Goal: Information Seeking & Learning: Learn about a topic

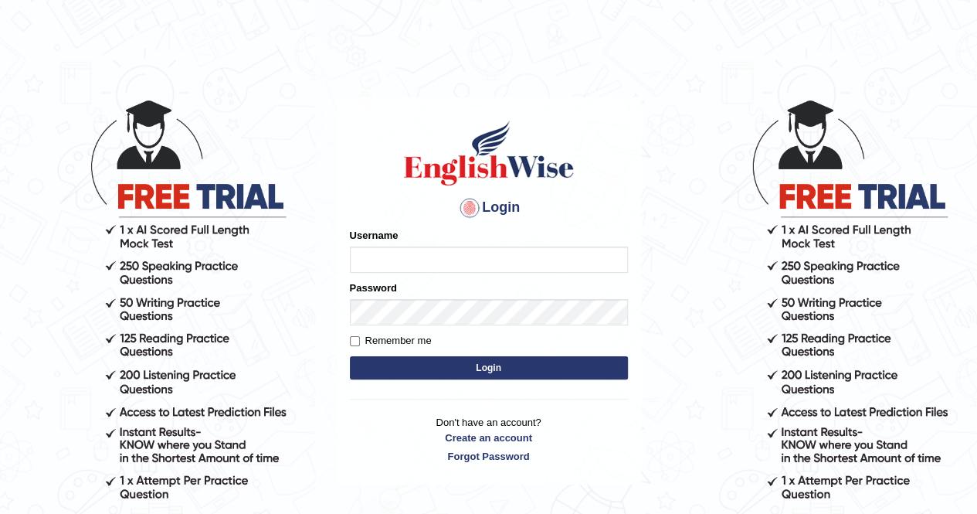
type input "Amy1976"
click at [409, 372] on button "Login" at bounding box center [489, 367] width 278 height 23
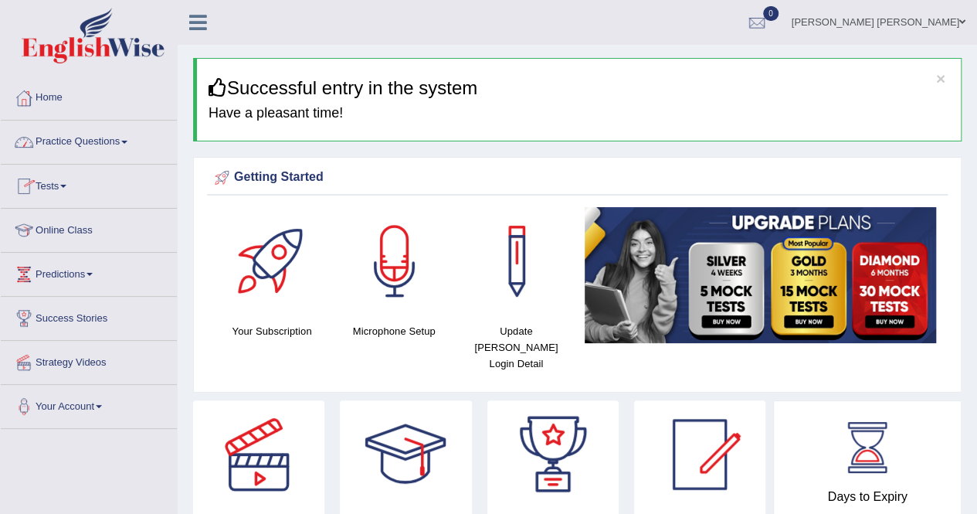
click at [134, 142] on link "Practice Questions" at bounding box center [89, 139] width 176 height 39
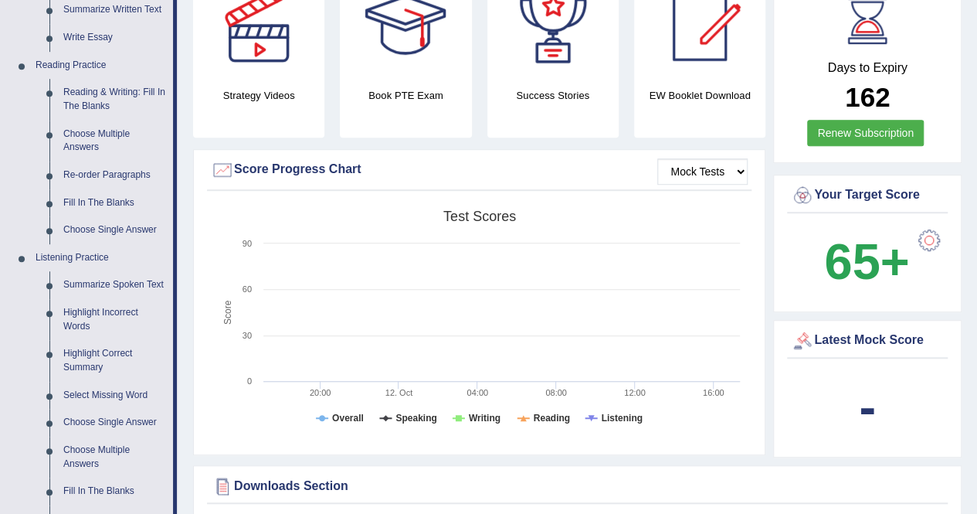
scroll to position [432, 0]
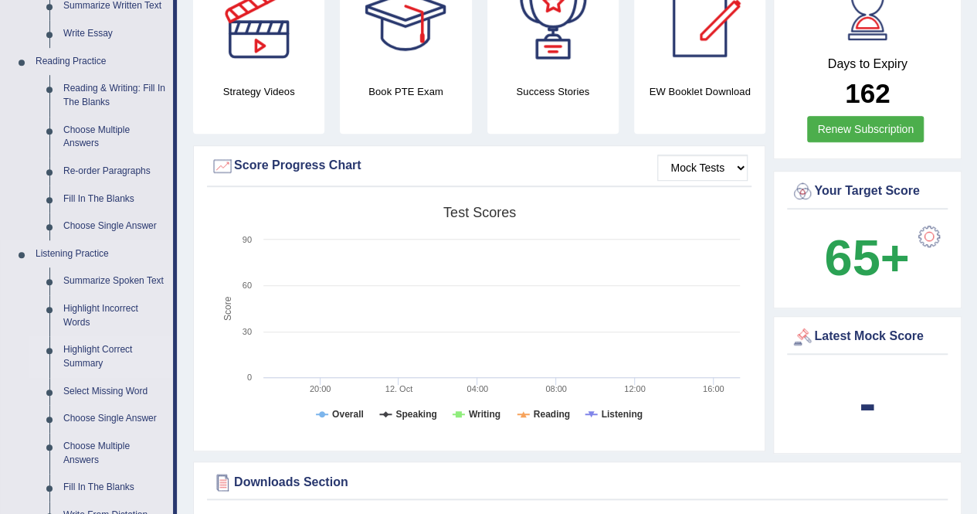
click at [93, 351] on link "Highlight Correct Summary" at bounding box center [114, 356] width 117 height 41
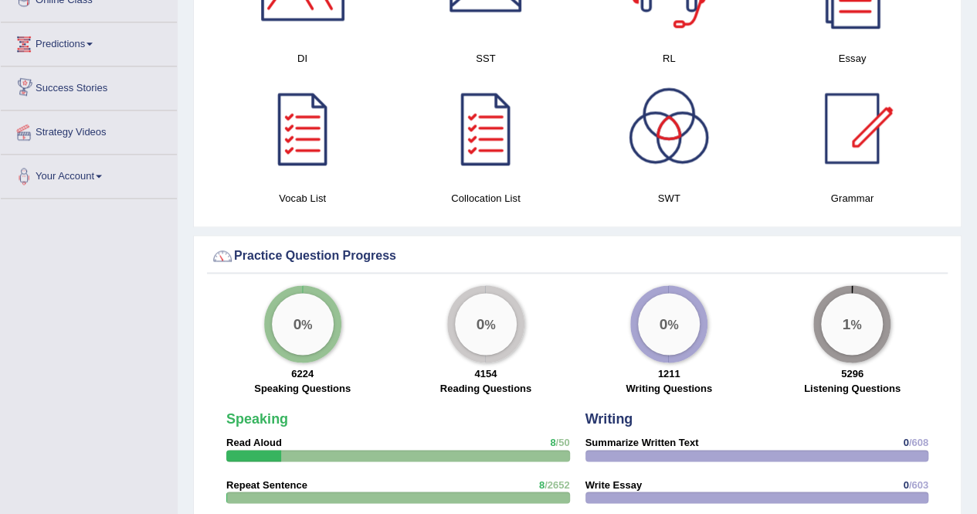
scroll to position [910, 0]
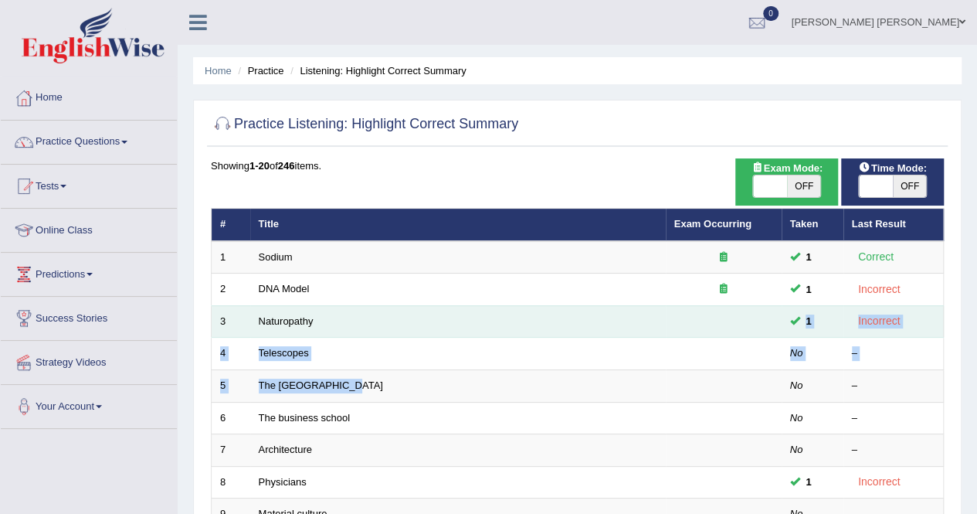
drag, startPoint x: 375, startPoint y: 374, endPoint x: 332, endPoint y: 320, distance: 68.6
click at [332, 320] on td "Naturopathy" at bounding box center [457, 321] width 415 height 32
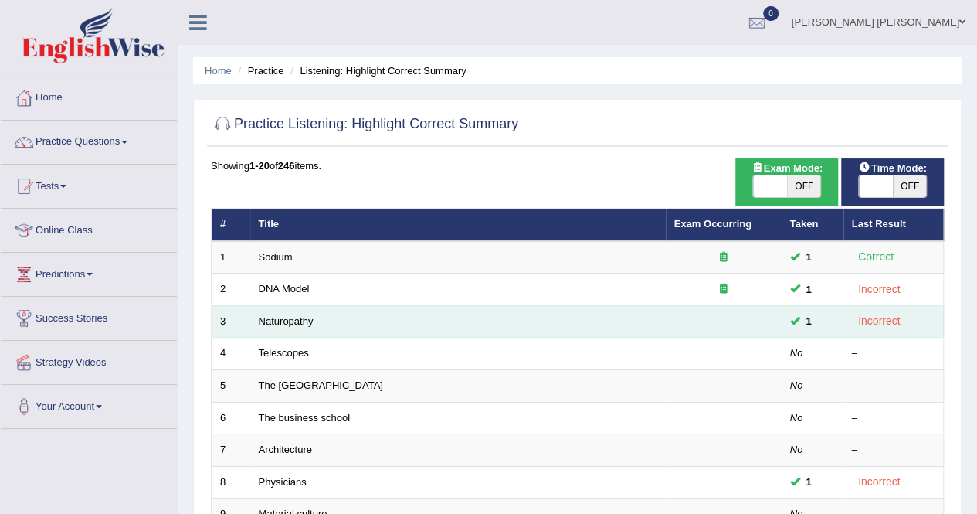
click at [332, 320] on td "Naturopathy" at bounding box center [457, 321] width 415 height 32
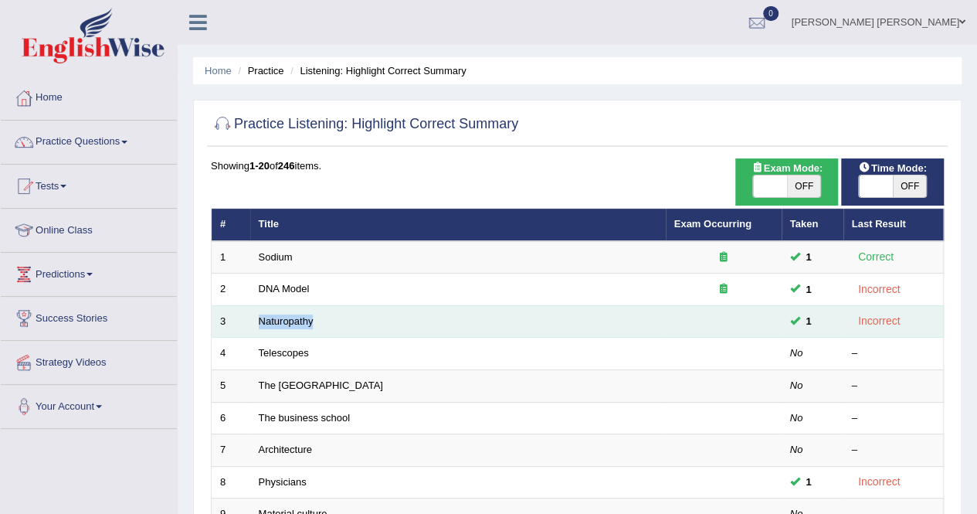
click at [332, 320] on td "Naturopathy" at bounding box center [457, 321] width 415 height 32
click at [290, 317] on link "Naturopathy" at bounding box center [286, 321] width 55 height 12
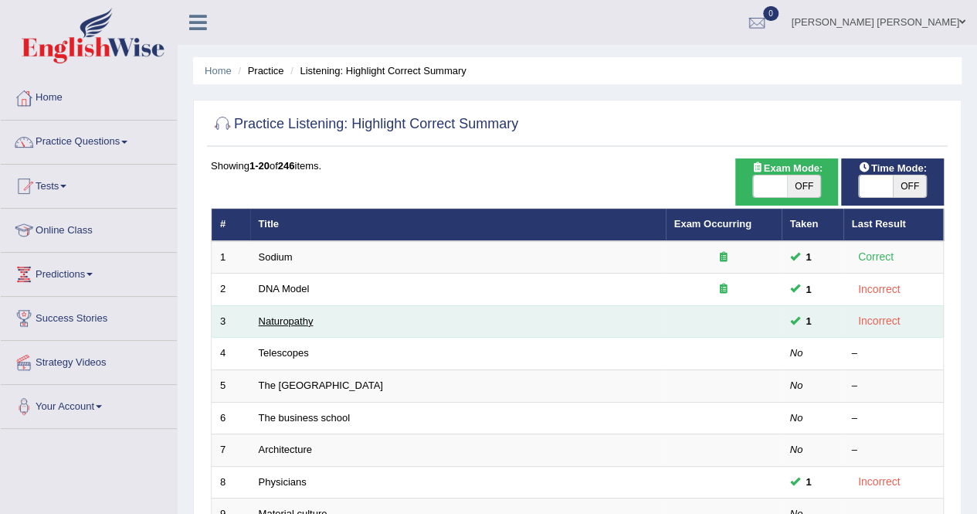
click at [290, 317] on link "Naturopathy" at bounding box center [286, 321] width 55 height 12
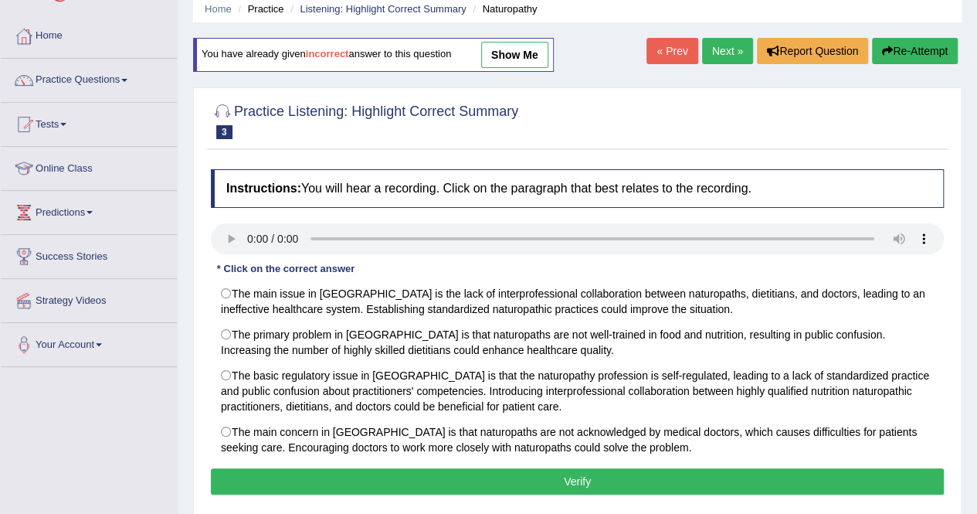
scroll to position [93, 0]
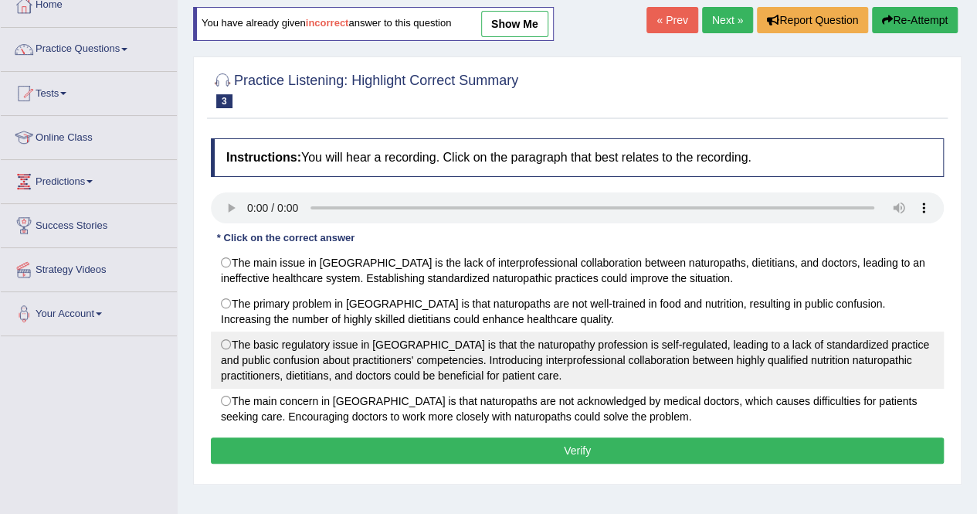
click at [224, 336] on label "The basic regulatory issue in [GEOGRAPHIC_DATA] is that the naturopathy profess…" at bounding box center [577, 359] width 733 height 57
radio input "true"
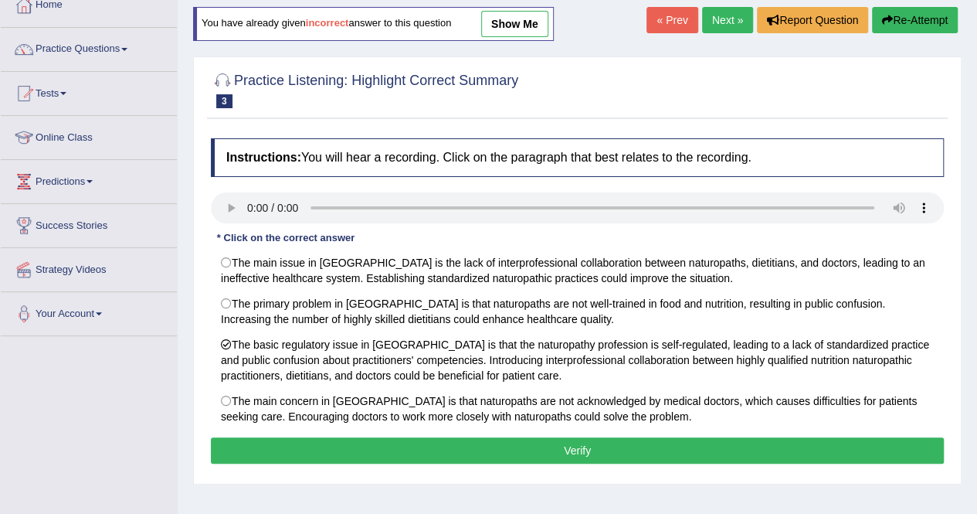
click at [531, 437] on button "Verify" at bounding box center [577, 450] width 733 height 26
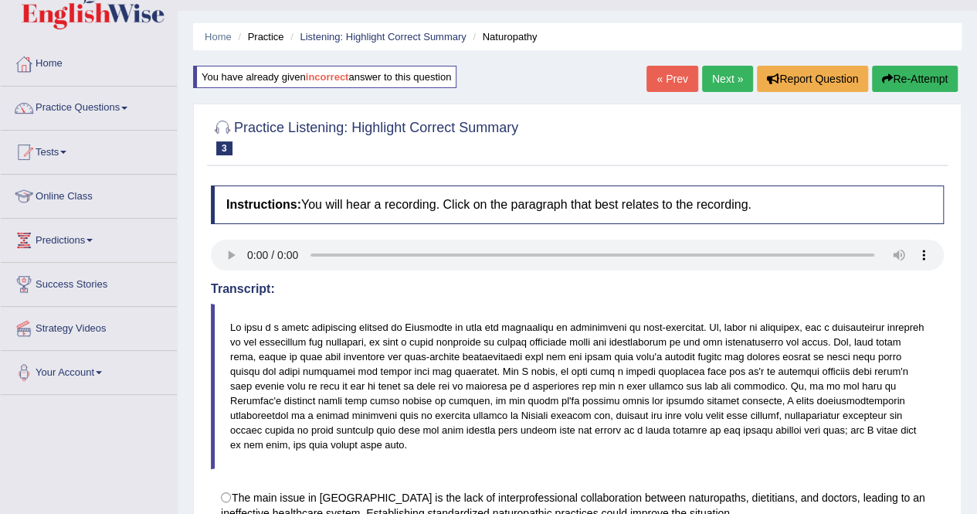
scroll to position [0, 0]
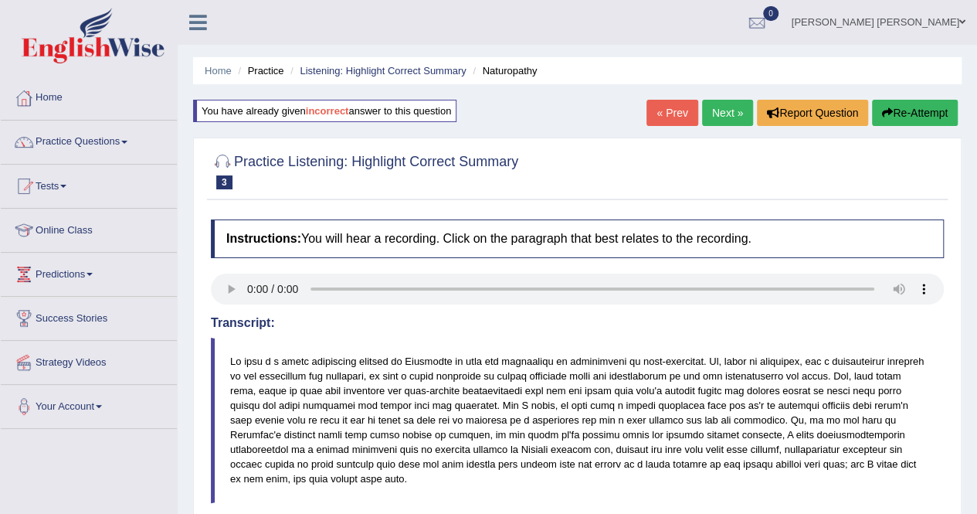
click at [728, 115] on link "Next »" at bounding box center [727, 113] width 51 height 26
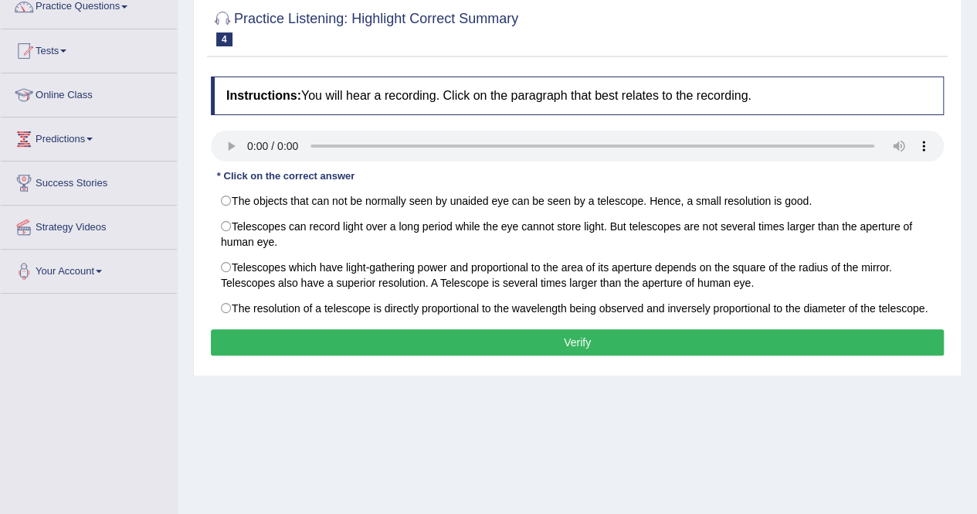
scroll to position [144, 0]
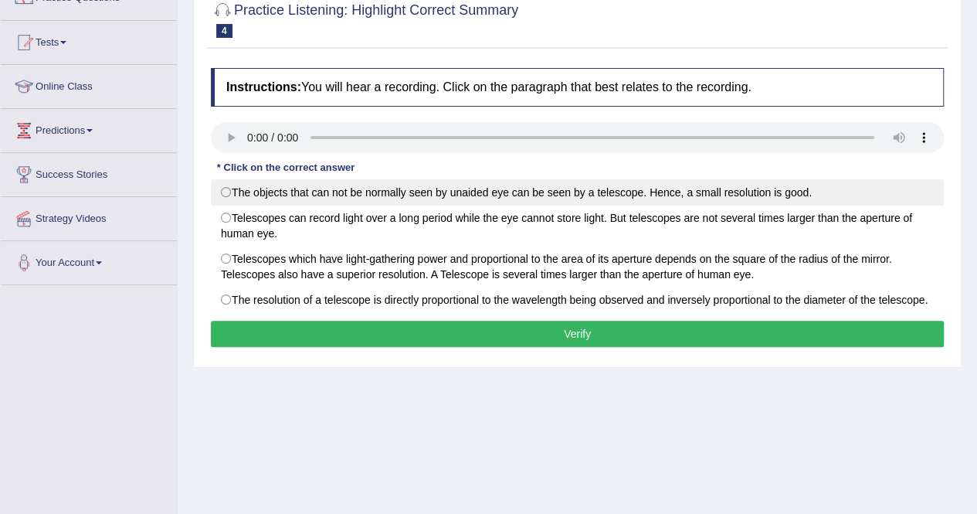
click at [227, 189] on label "The objects that can not be normally seen by unaided eye can be seen by a teles…" at bounding box center [577, 192] width 733 height 26
radio input "true"
click at [227, 189] on label "The objects that can not be normally seen by unaided eye can be seen by a teles…" at bounding box center [577, 192] width 733 height 26
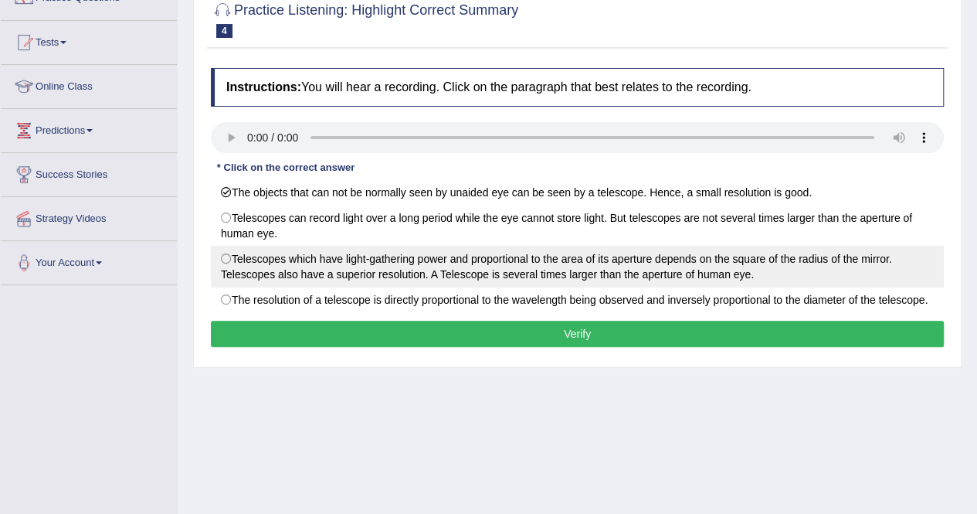
click at [223, 260] on label "Telescopes which have light-gathering power and proportional to the area of its…" at bounding box center [577, 267] width 733 height 42
radio input "true"
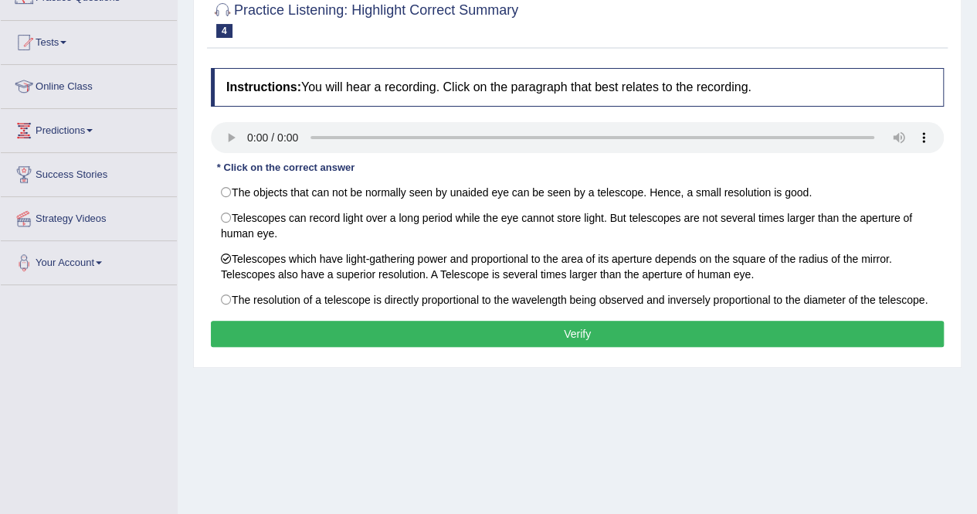
click at [544, 329] on button "Verify" at bounding box center [577, 333] width 733 height 26
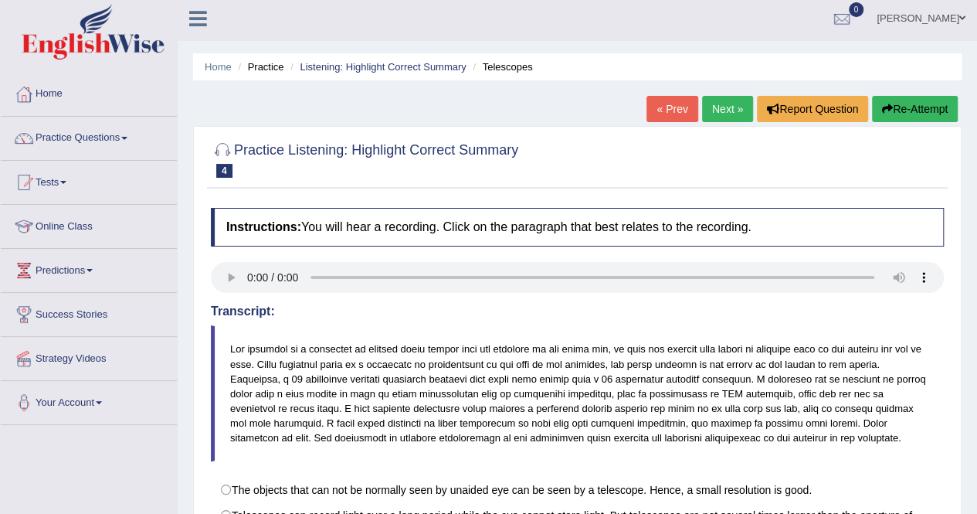
scroll to position [0, 0]
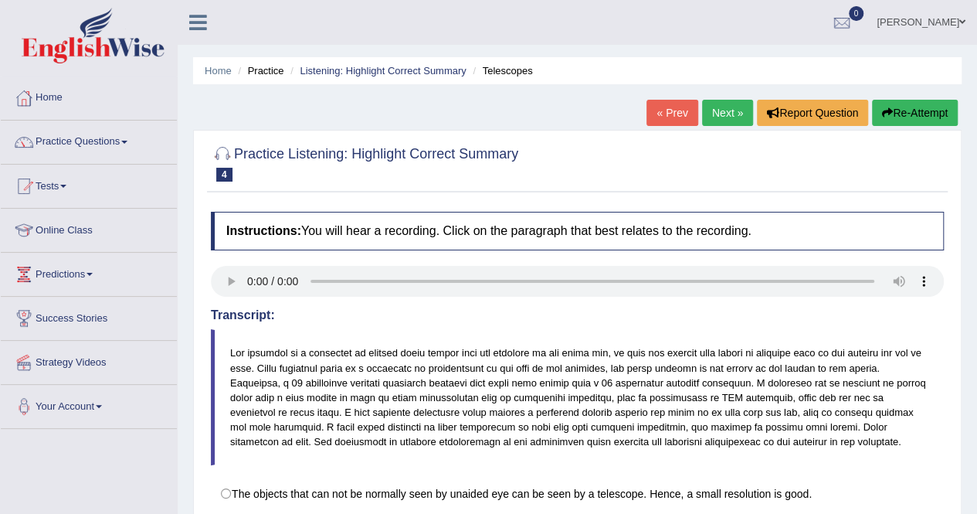
click at [724, 109] on link "Next »" at bounding box center [727, 113] width 51 height 26
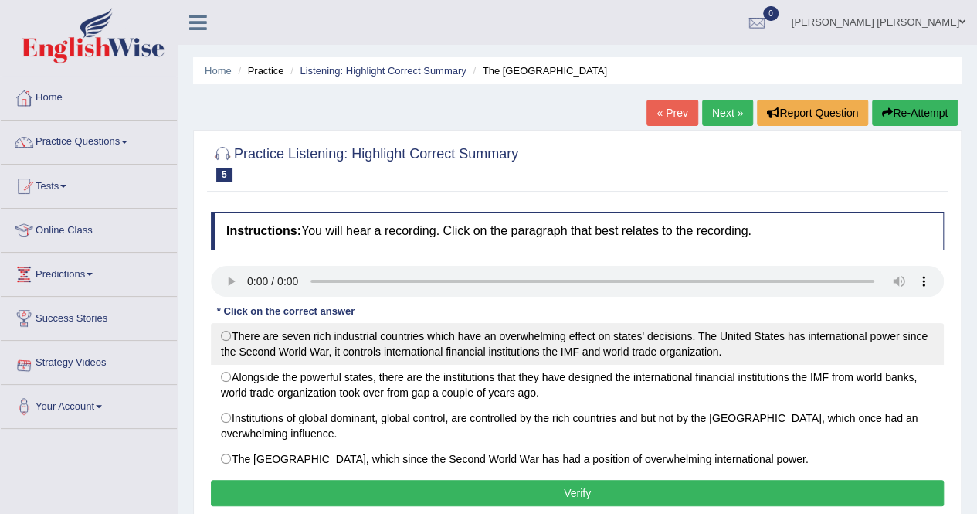
click at [227, 337] on label "There are seven rich industrial countries which have an overwhelming effect on …" at bounding box center [577, 344] width 733 height 42
radio input "true"
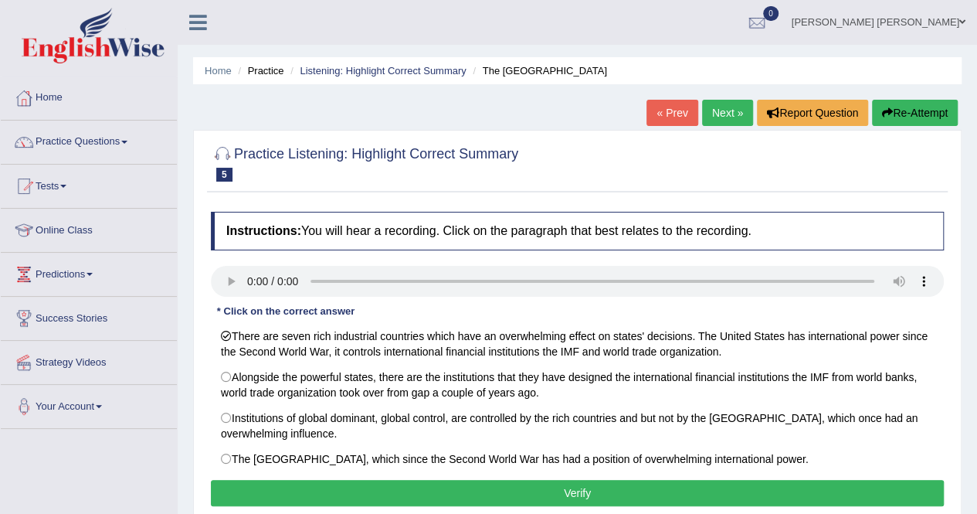
click at [576, 492] on button "Verify" at bounding box center [577, 493] width 733 height 26
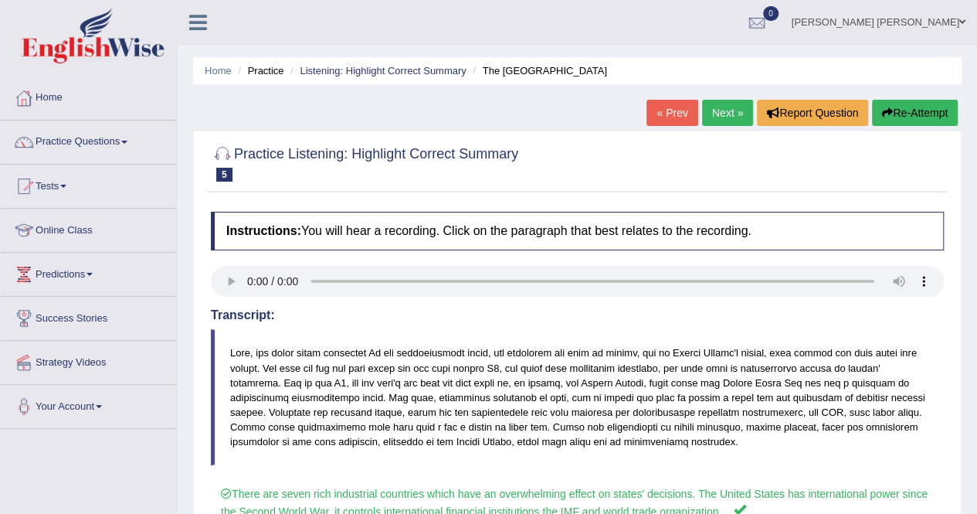
scroll to position [297, 0]
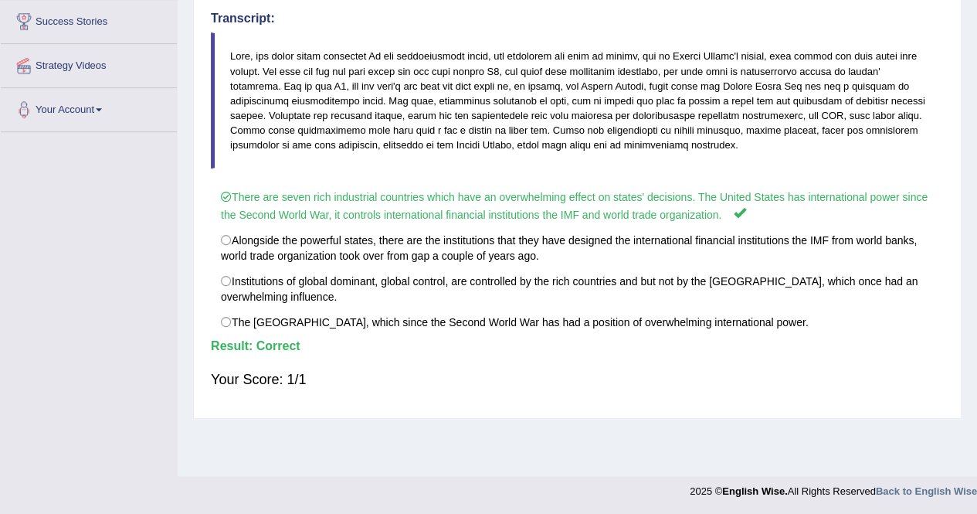
click at [976, 8] on div "Home Practice Listening: Highlight Correct Summary The United States « Prev Nex…" at bounding box center [577, 89] width 799 height 772
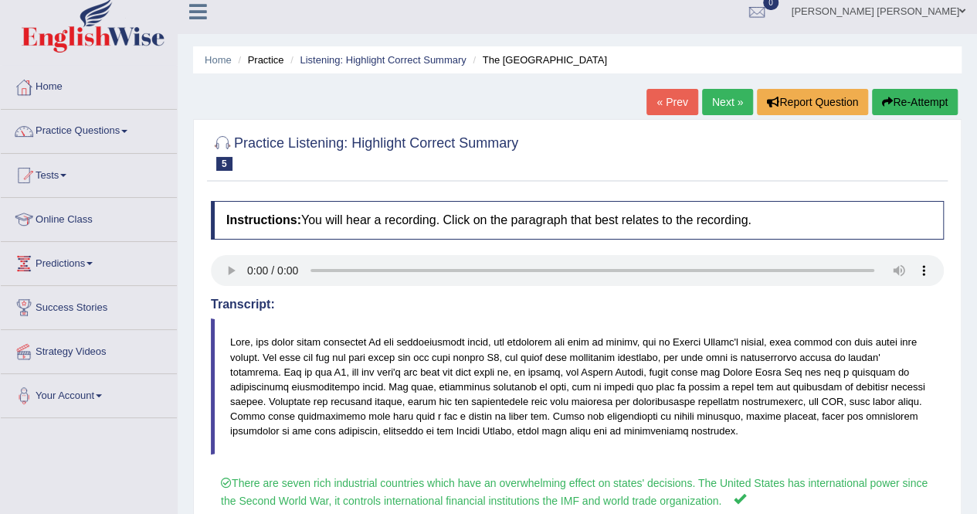
scroll to position [0, 0]
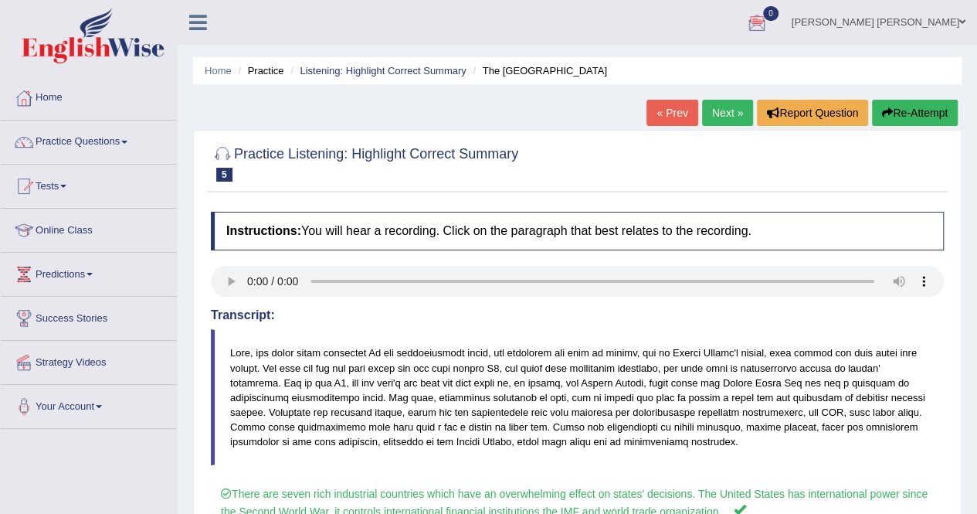
click at [729, 109] on link "Next »" at bounding box center [727, 113] width 51 height 26
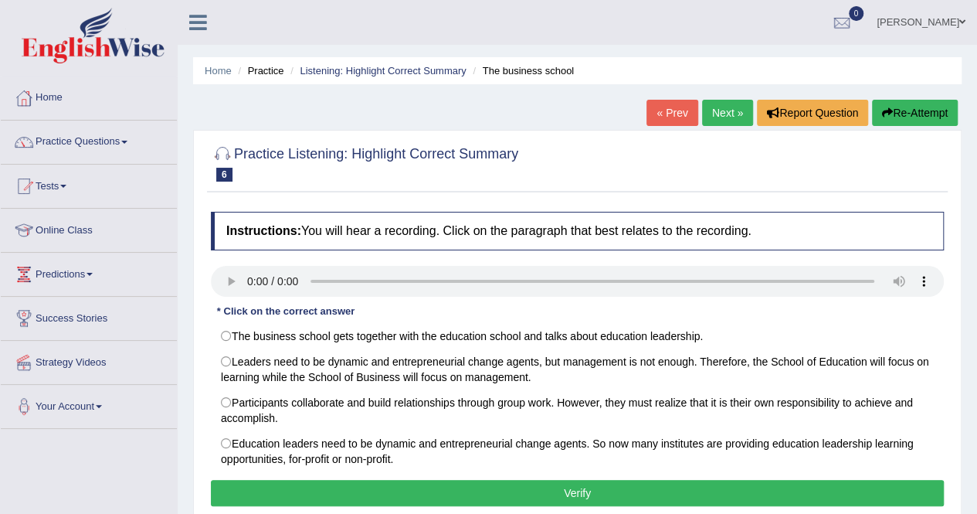
click at [73, 135] on link "Practice Questions" at bounding box center [89, 139] width 176 height 39
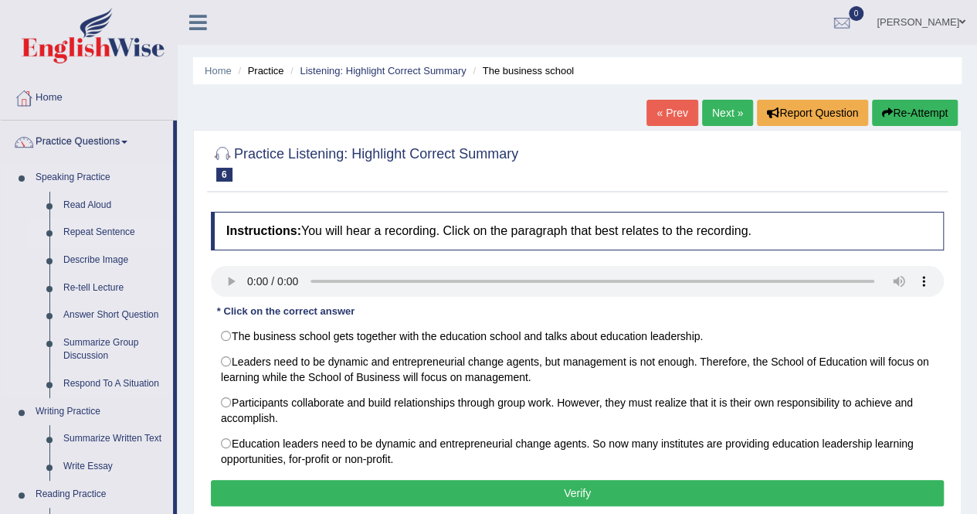
click at [74, 231] on link "Repeat Sentence" at bounding box center [114, 233] width 117 height 28
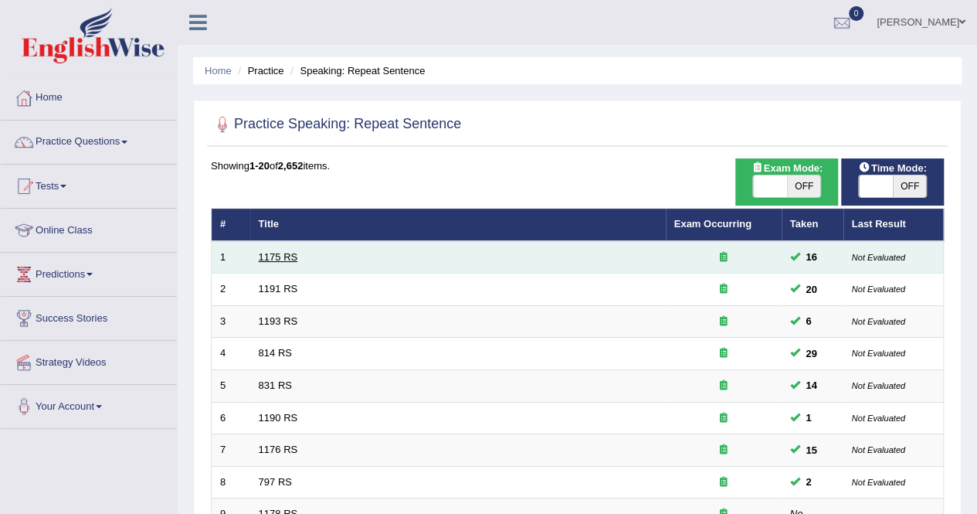
click at [264, 259] on link "1175 RS" at bounding box center [278, 257] width 39 height 12
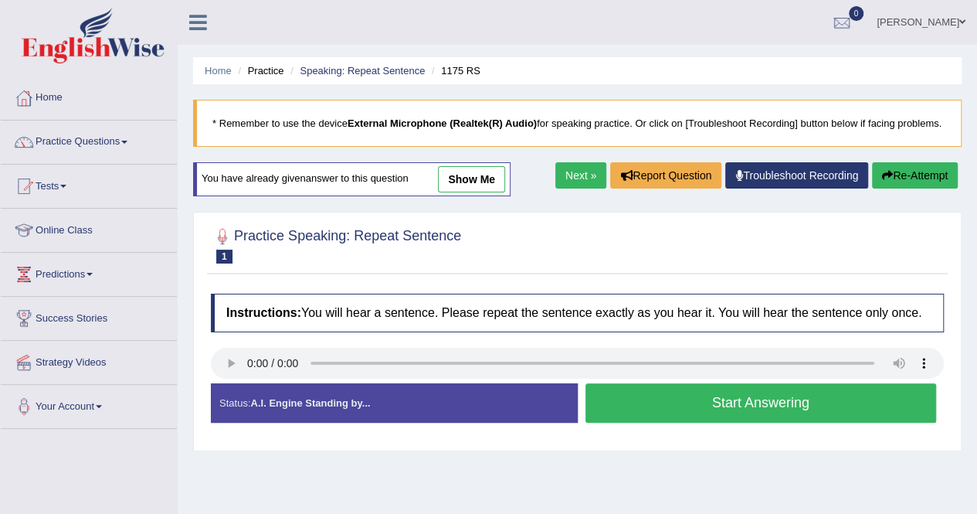
scroll to position [31, 0]
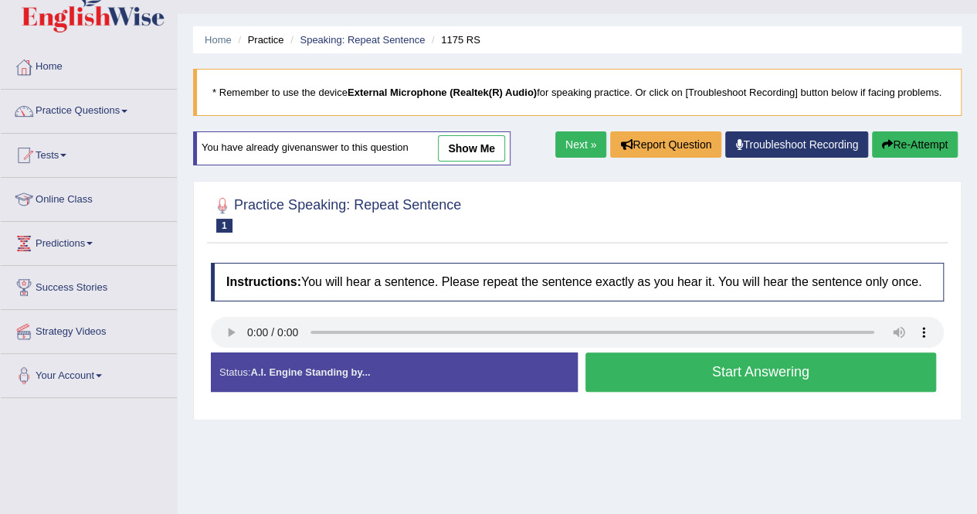
click at [666, 381] on button "Start Answering" at bounding box center [760, 371] width 351 height 39
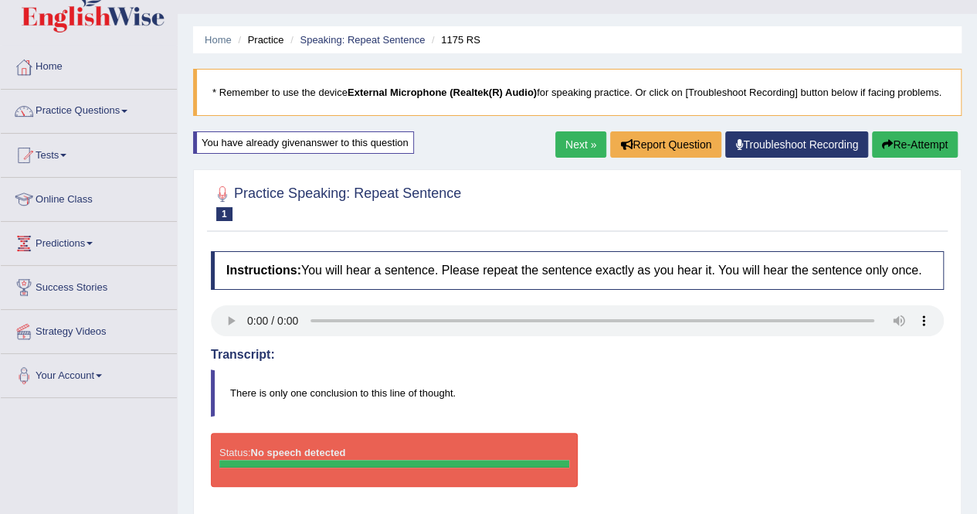
click at [914, 155] on button "Re-Attempt" at bounding box center [915, 144] width 86 height 26
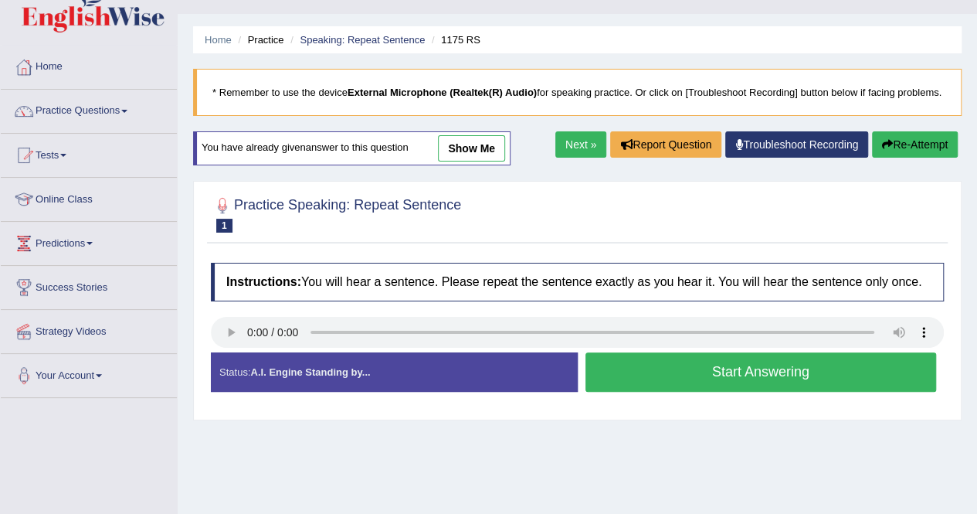
click at [629, 385] on button "Start Answering" at bounding box center [760, 371] width 351 height 39
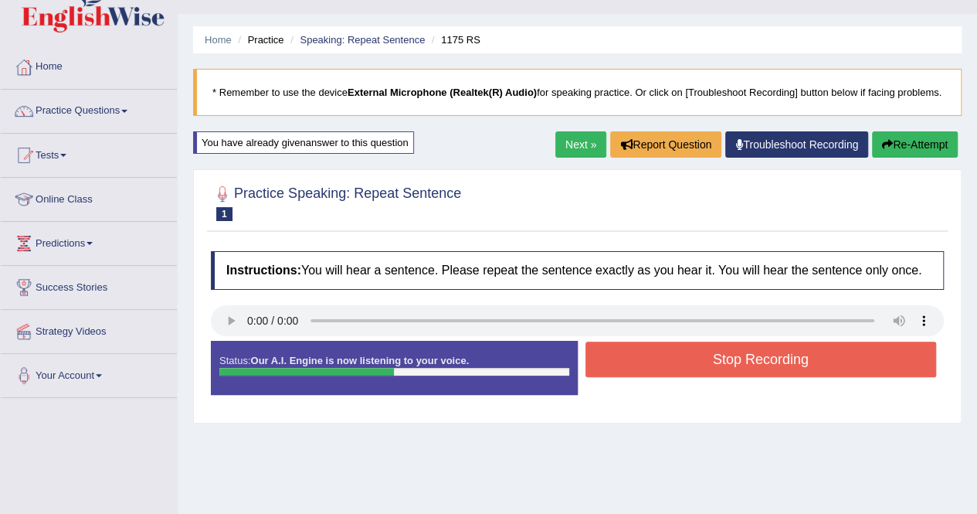
click at [629, 377] on button "Stop Recording" at bounding box center [760, 359] width 351 height 36
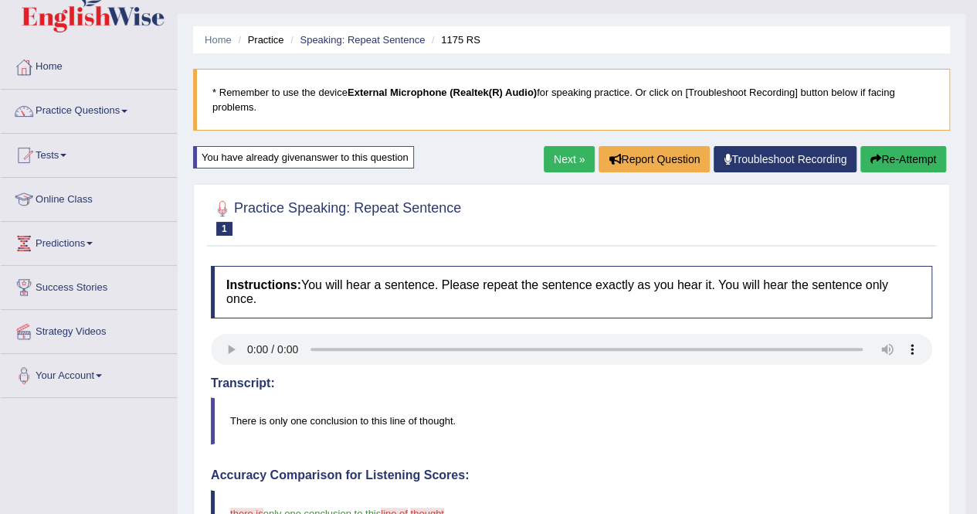
click at [877, 157] on icon "button" at bounding box center [875, 159] width 11 height 11
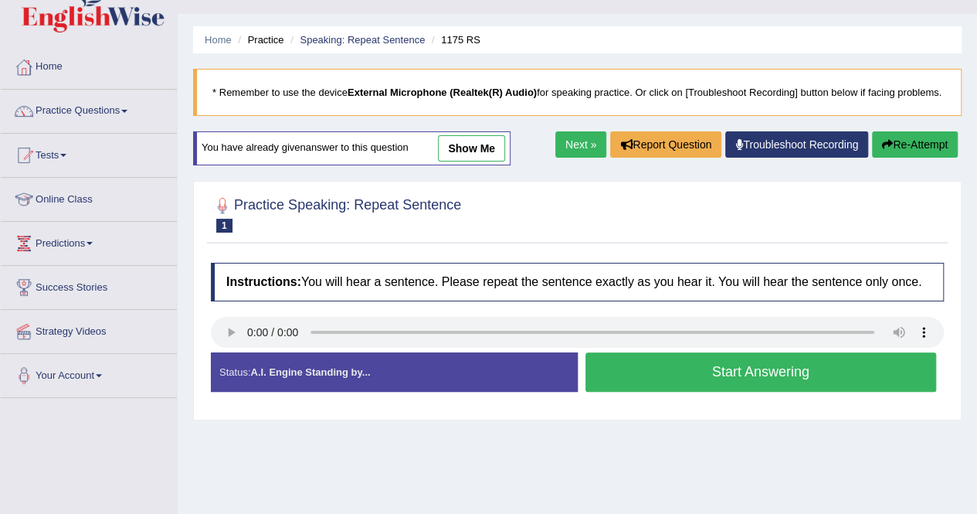
click at [748, 383] on button "Start Answering" at bounding box center [760, 371] width 351 height 39
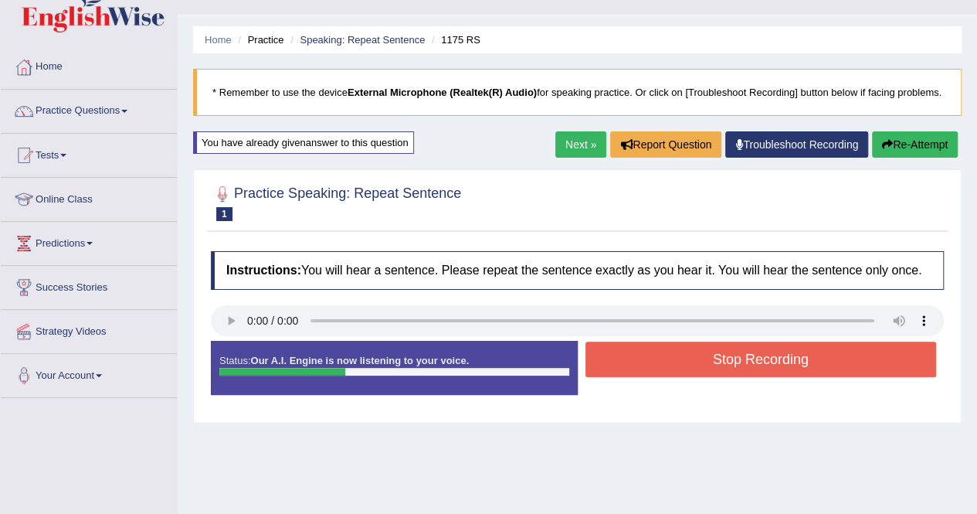
click at [748, 377] on button "Stop Recording" at bounding box center [760, 359] width 351 height 36
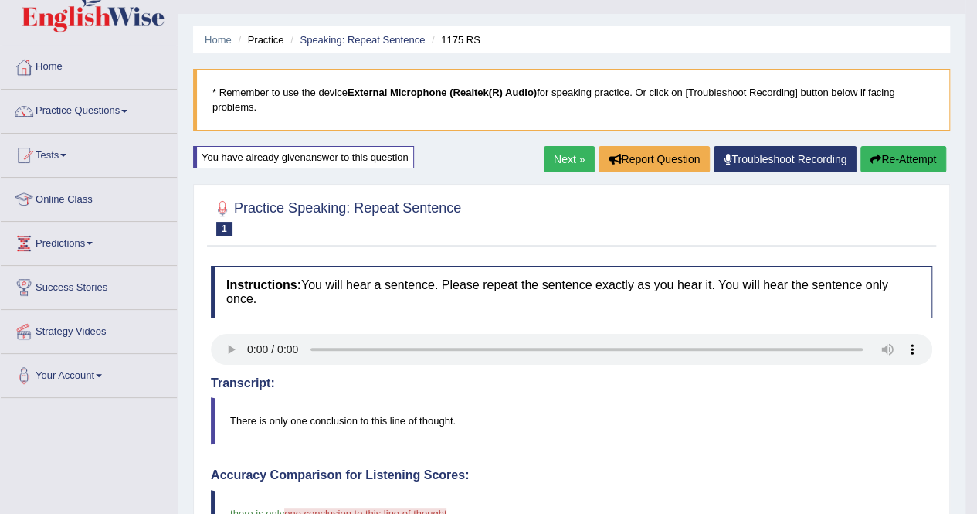
click at [900, 156] on button "Re-Attempt" at bounding box center [903, 159] width 86 height 26
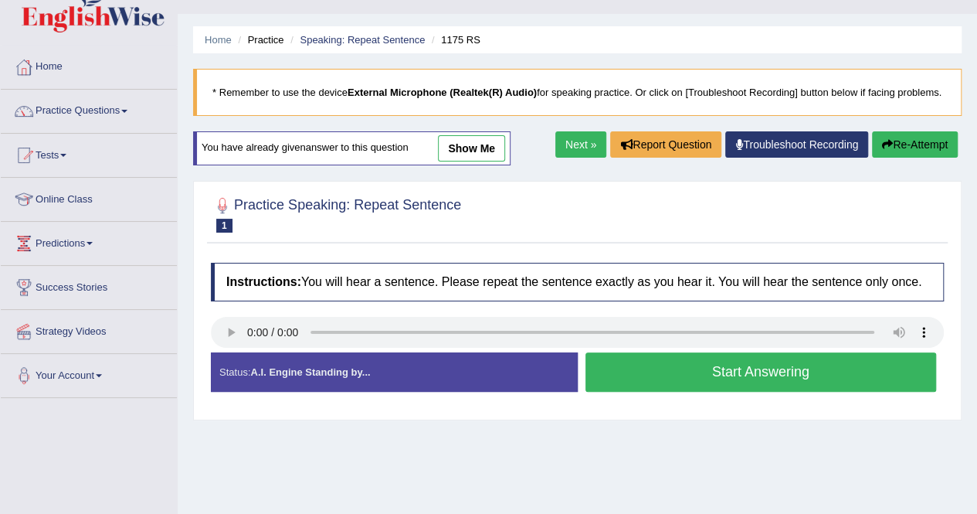
click at [732, 382] on button "Start Answering" at bounding box center [760, 371] width 351 height 39
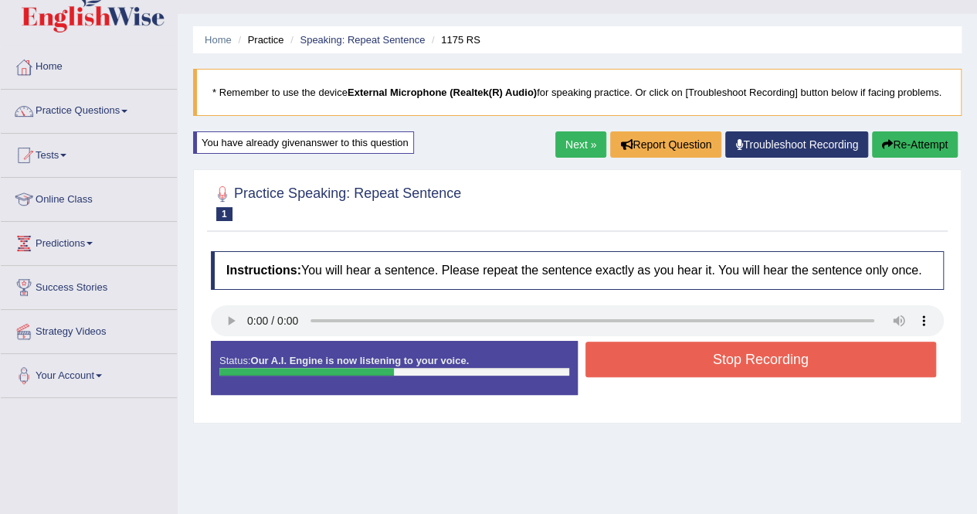
click at [732, 377] on button "Stop Recording" at bounding box center [760, 359] width 351 height 36
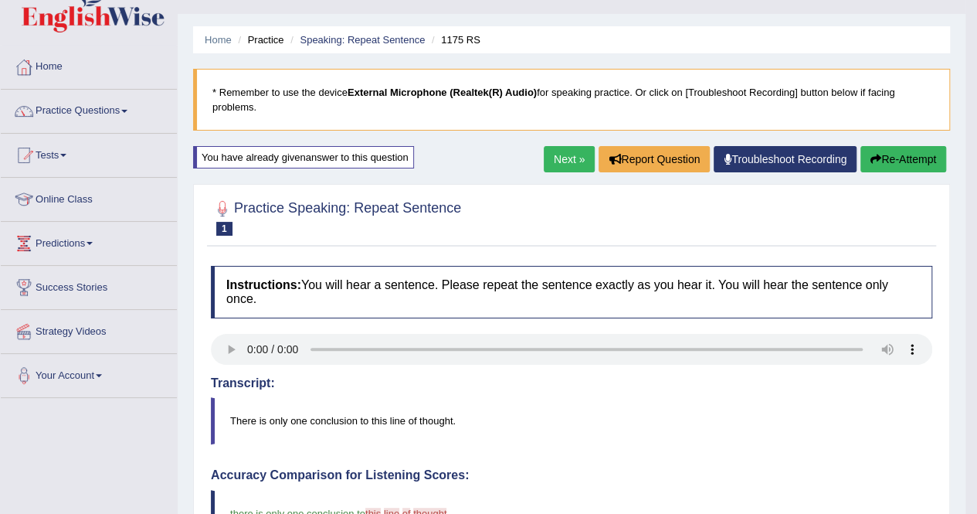
click at [570, 154] on link "Next »" at bounding box center [569, 159] width 51 height 26
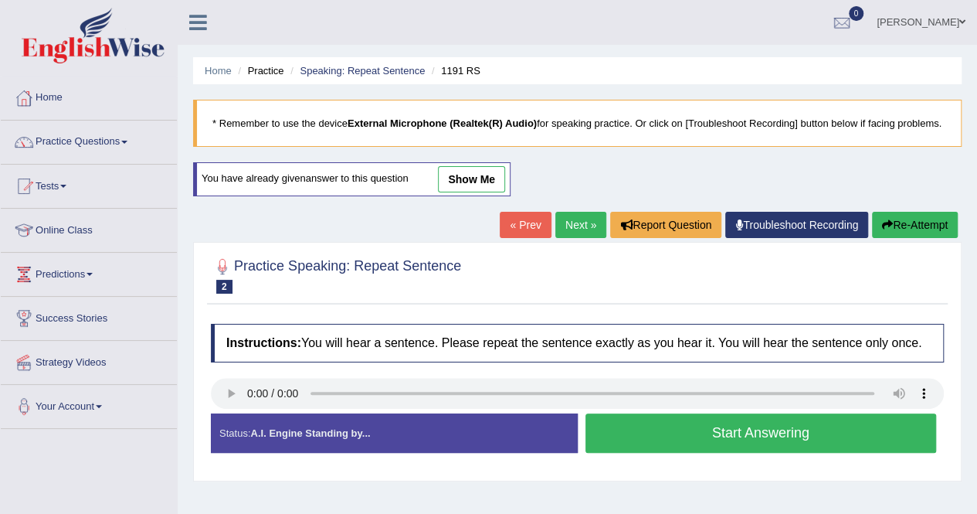
click at [628, 443] on button "Start Answering" at bounding box center [760, 432] width 351 height 39
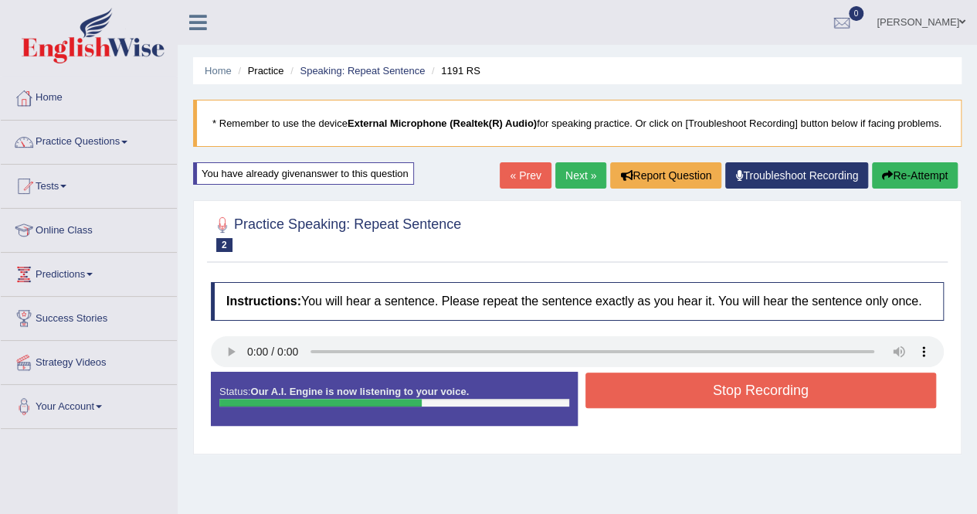
click at [769, 408] on button "Stop Recording" at bounding box center [760, 390] width 351 height 36
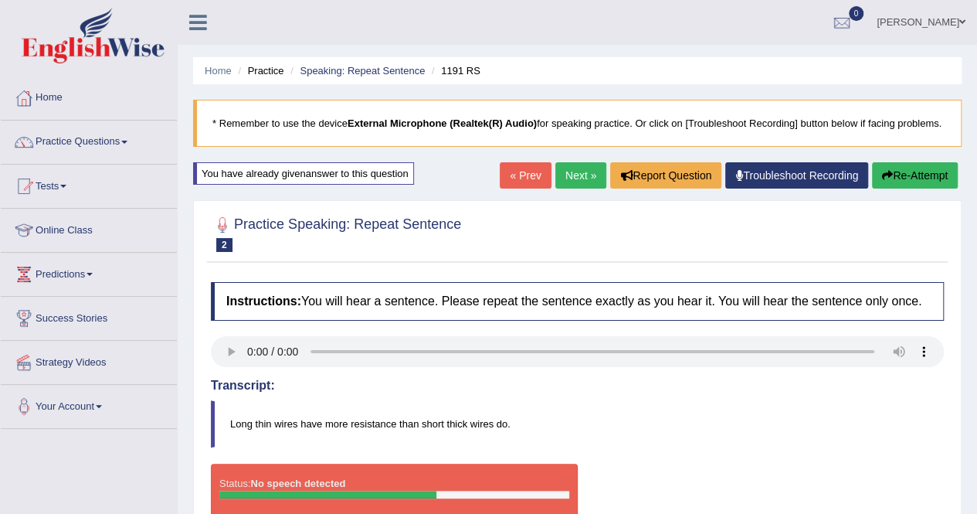
click at [887, 181] on icon "button" at bounding box center [887, 175] width 11 height 11
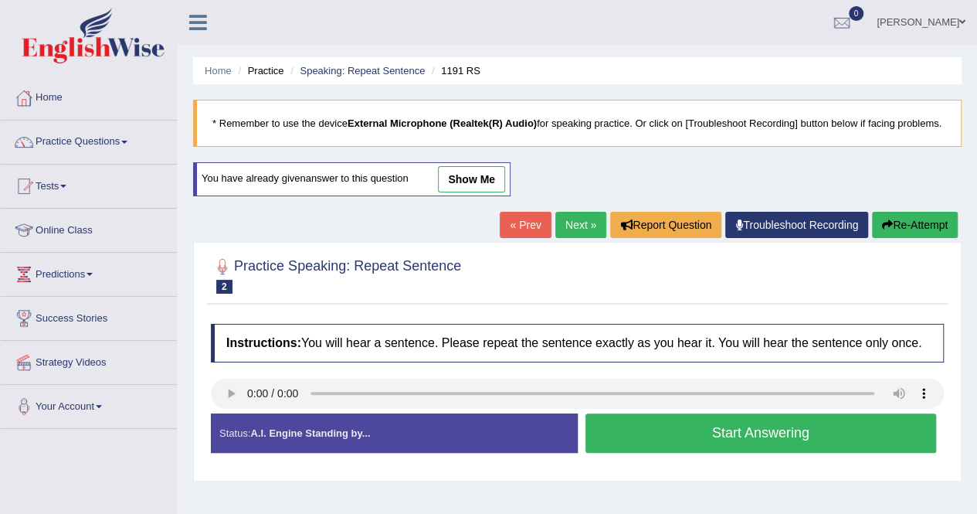
click at [662, 450] on button "Start Answering" at bounding box center [760, 432] width 351 height 39
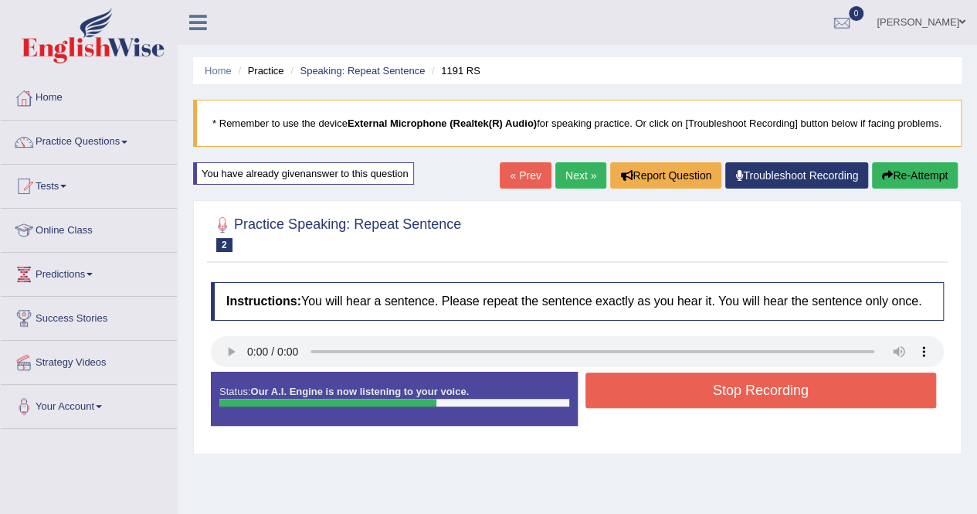
click at [664, 405] on button "Stop Recording" at bounding box center [760, 390] width 351 height 36
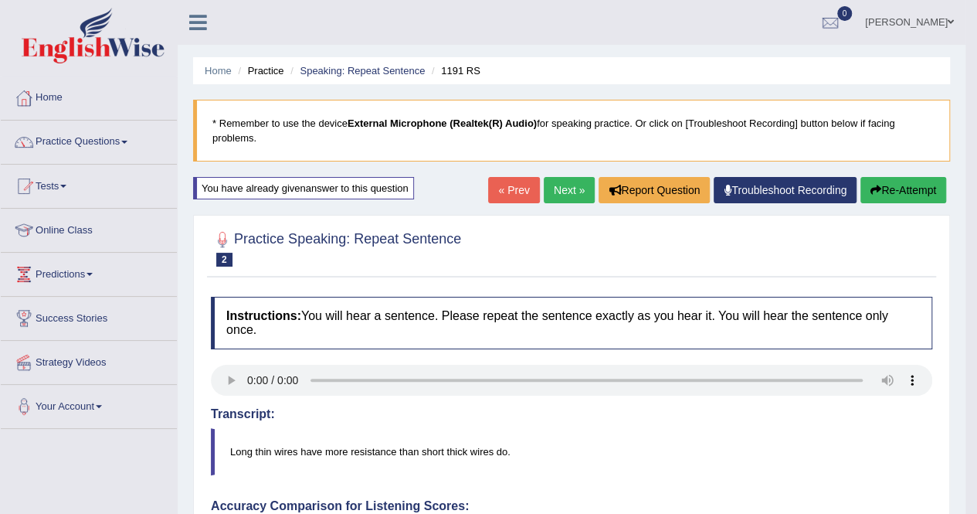
click at [877, 187] on icon "button" at bounding box center [875, 190] width 11 height 11
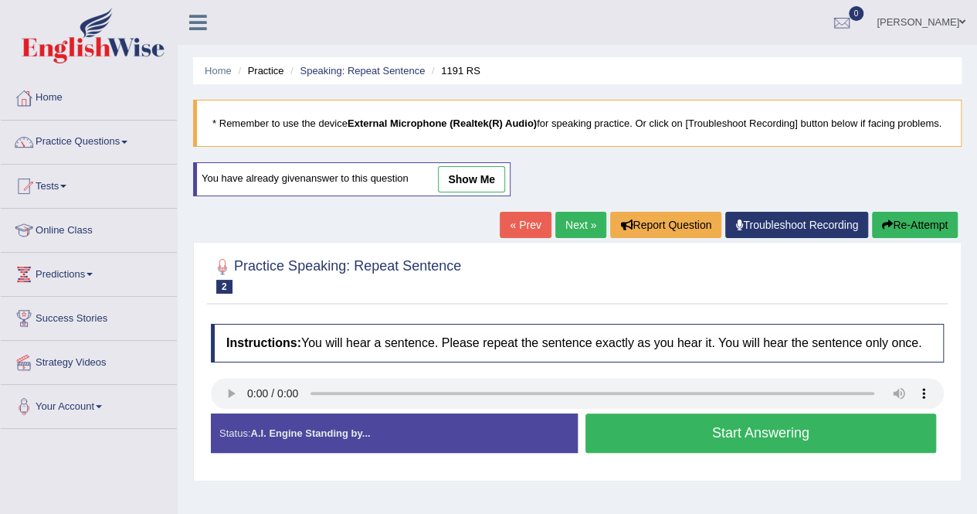
click at [743, 442] on button "Start Answering" at bounding box center [760, 432] width 351 height 39
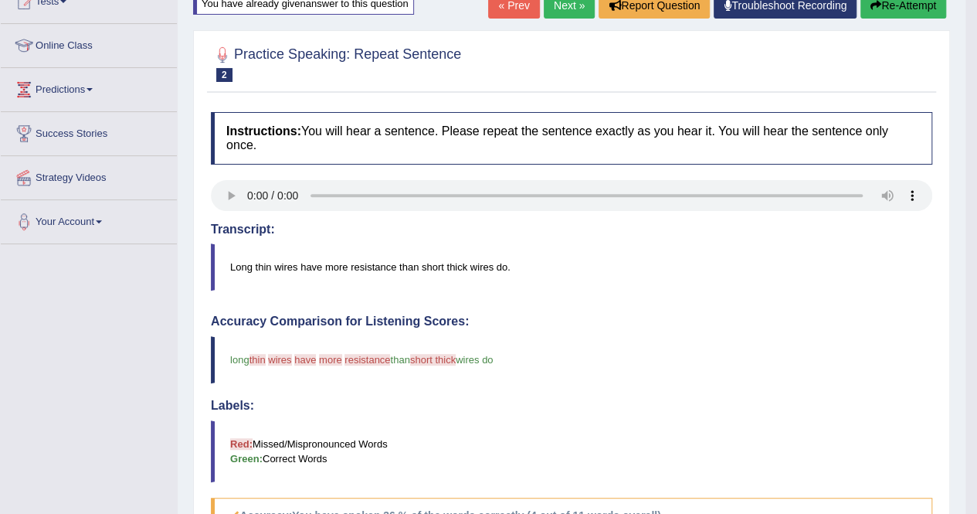
scroll to position [185, 0]
click at [877, 7] on icon "button" at bounding box center [875, 4] width 11 height 11
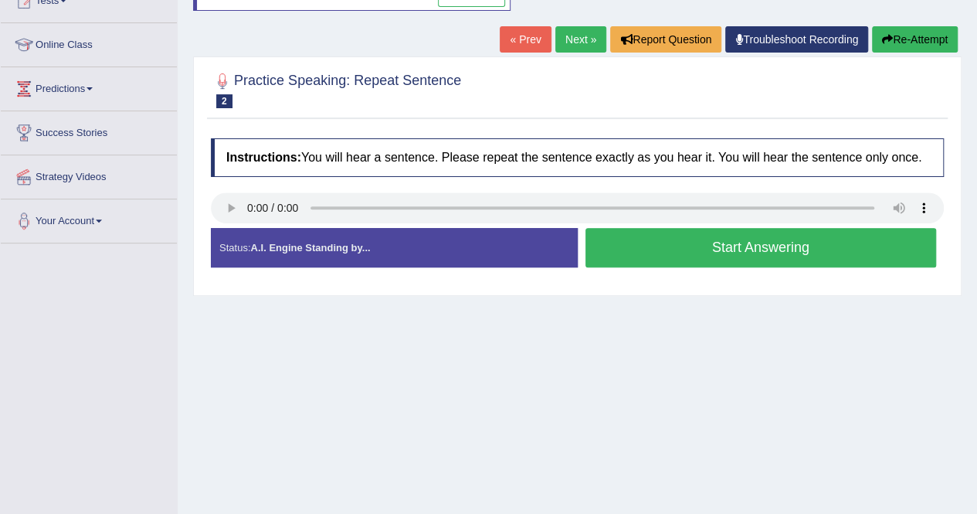
click at [708, 259] on button "Start Answering" at bounding box center [760, 247] width 351 height 39
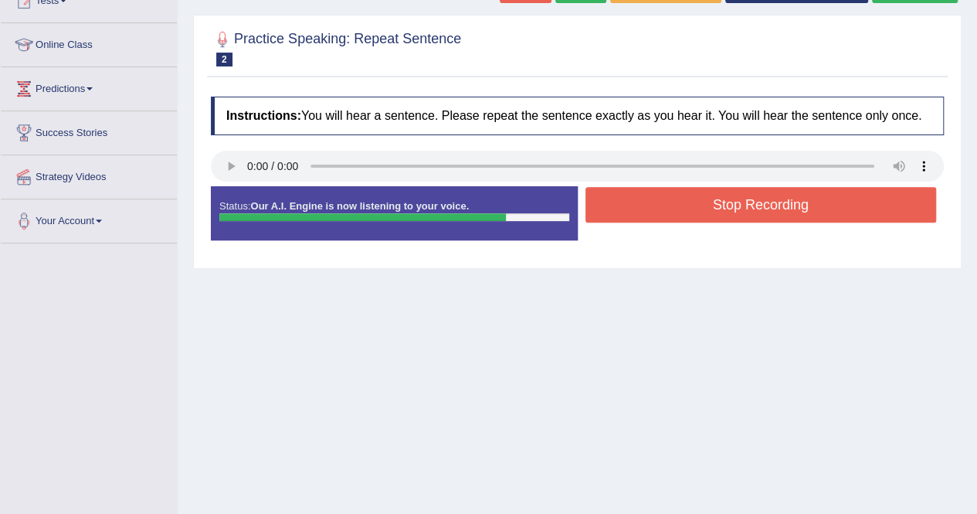
click at [710, 222] on button "Stop Recording" at bounding box center [760, 205] width 351 height 36
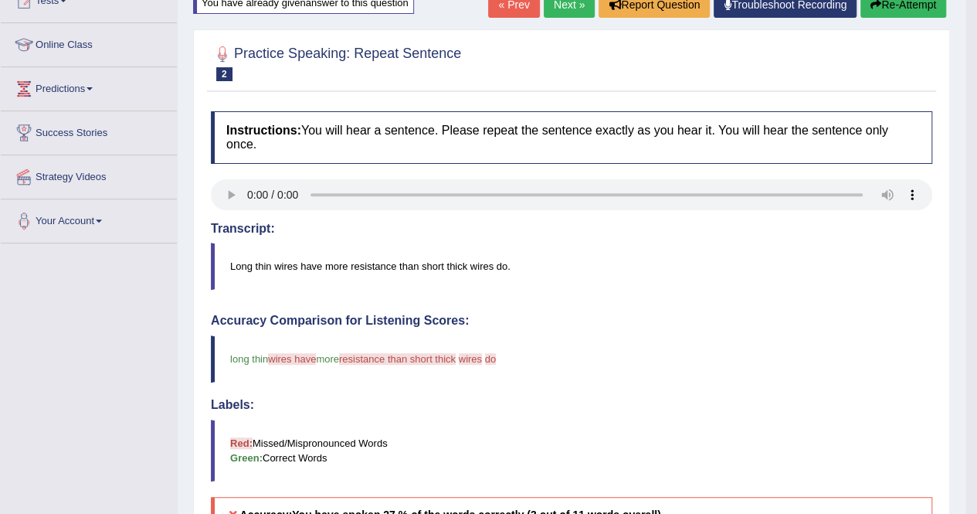
click at [895, 10] on button "Re-Attempt" at bounding box center [903, 5] width 86 height 26
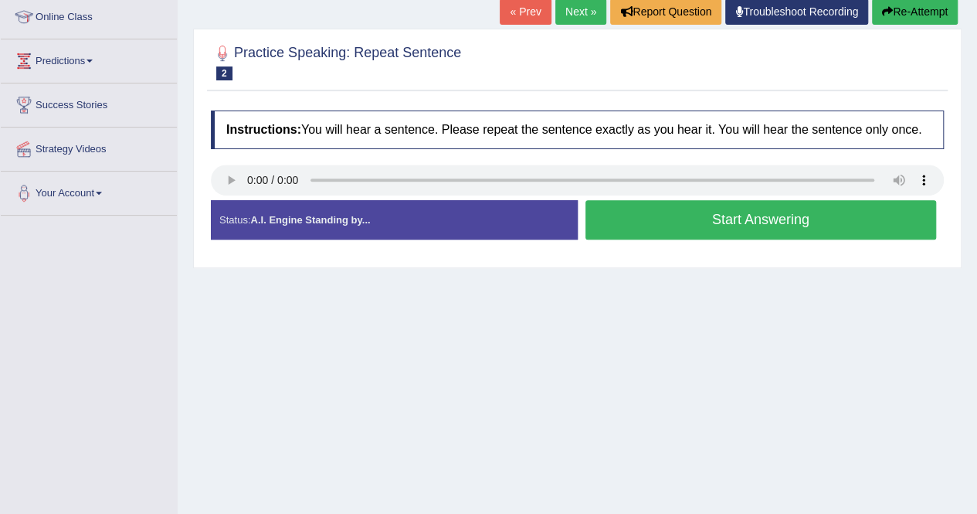
scroll to position [185, 0]
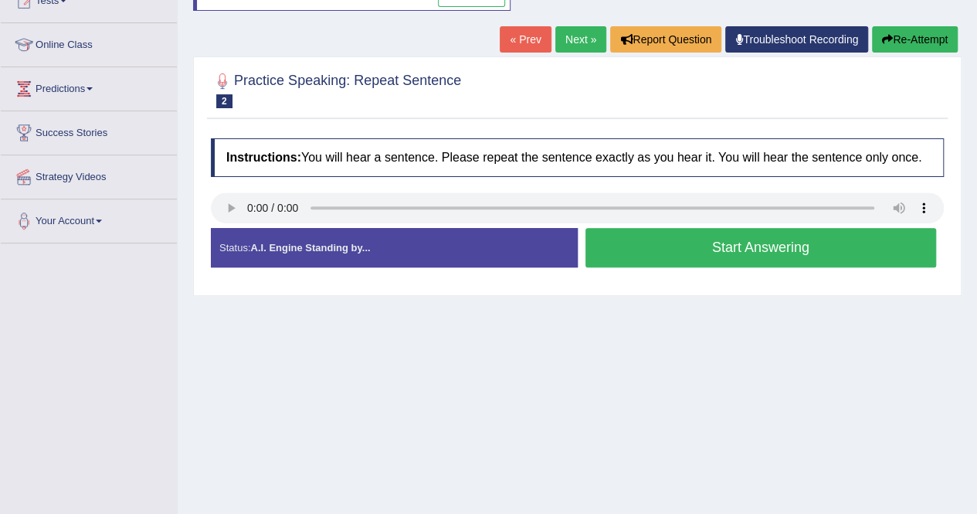
click at [710, 256] on button "Start Answering" at bounding box center [760, 247] width 351 height 39
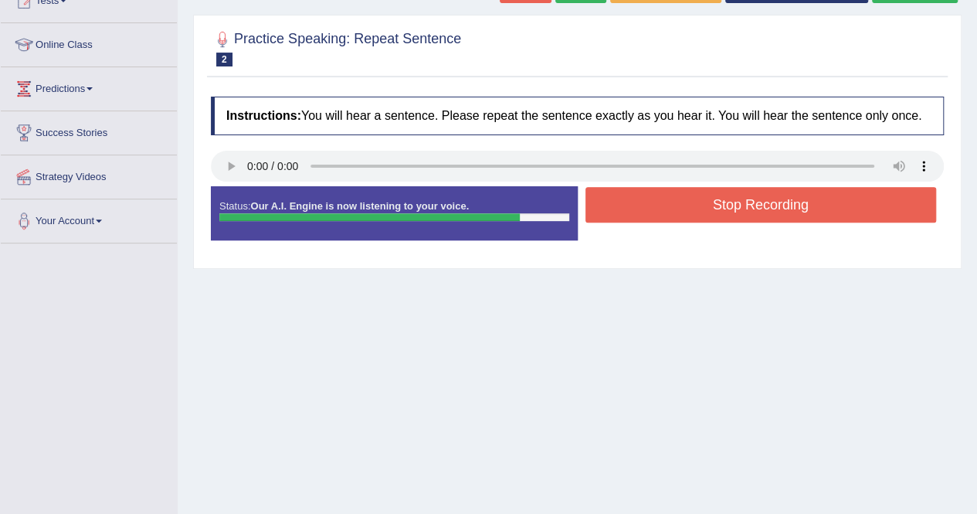
click at [719, 218] on button "Stop Recording" at bounding box center [760, 205] width 351 height 36
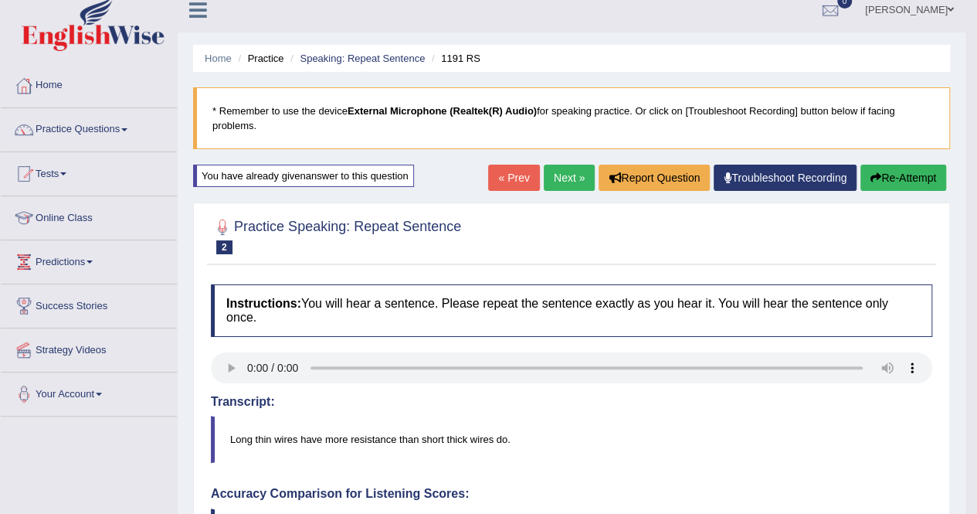
scroll to position [0, 0]
